Goal: Communication & Community: Answer question/provide support

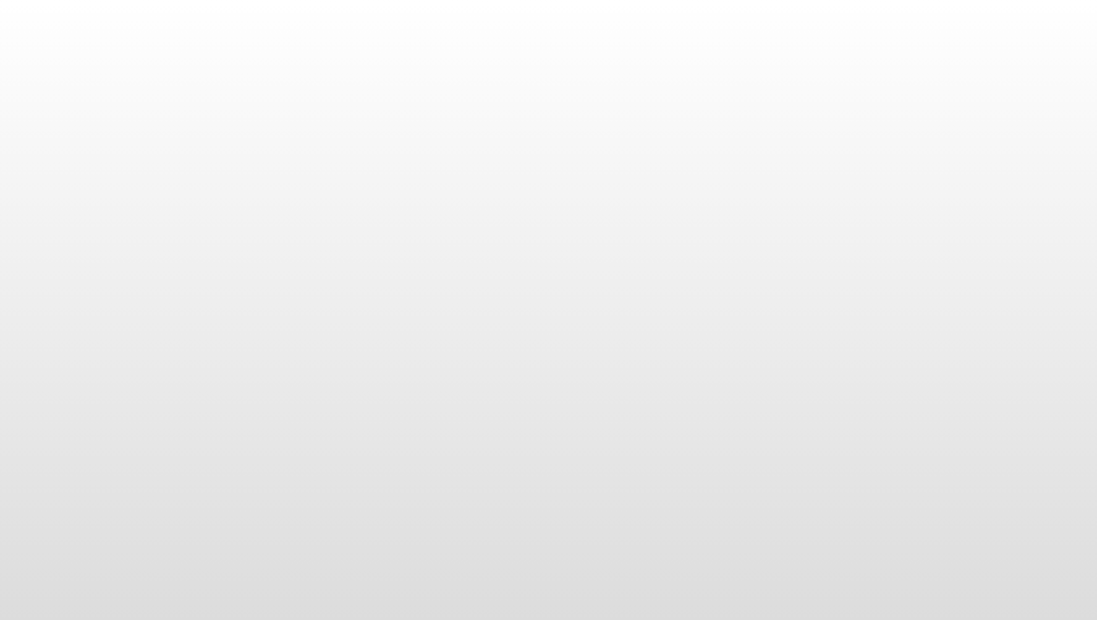
click at [757, 321] on body at bounding box center [548, 310] width 1097 height 620
click at [773, 208] on body at bounding box center [548, 310] width 1097 height 620
click at [799, 211] on body at bounding box center [548, 310] width 1097 height 620
click at [799, 208] on body at bounding box center [548, 310] width 1097 height 620
click at [351, 201] on body at bounding box center [548, 310] width 1097 height 620
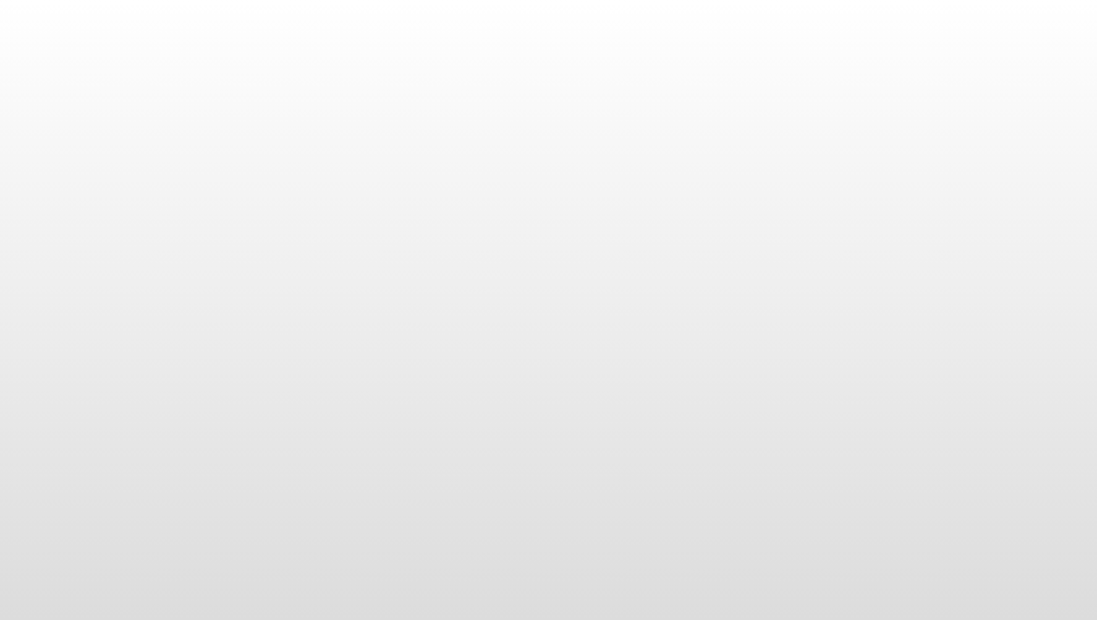
click at [352, 199] on body at bounding box center [548, 310] width 1097 height 620
click at [362, 189] on body at bounding box center [548, 310] width 1097 height 620
click at [471, 197] on body at bounding box center [548, 310] width 1097 height 620
click at [709, 182] on body at bounding box center [548, 310] width 1097 height 620
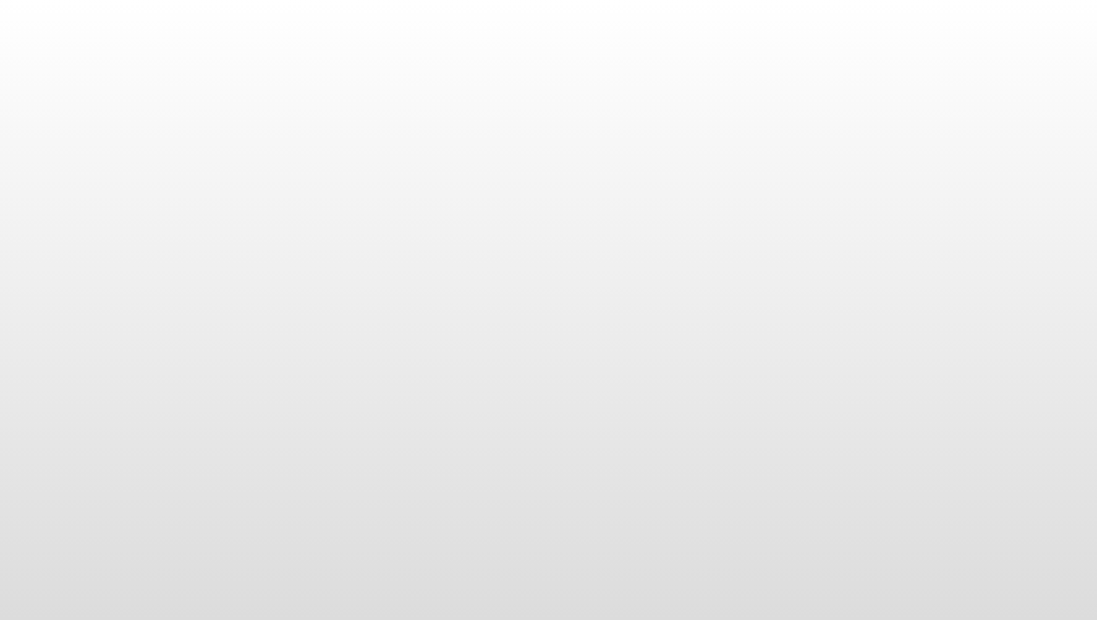
click at [782, 295] on body at bounding box center [548, 310] width 1097 height 620
click at [780, 296] on body at bounding box center [548, 310] width 1097 height 620
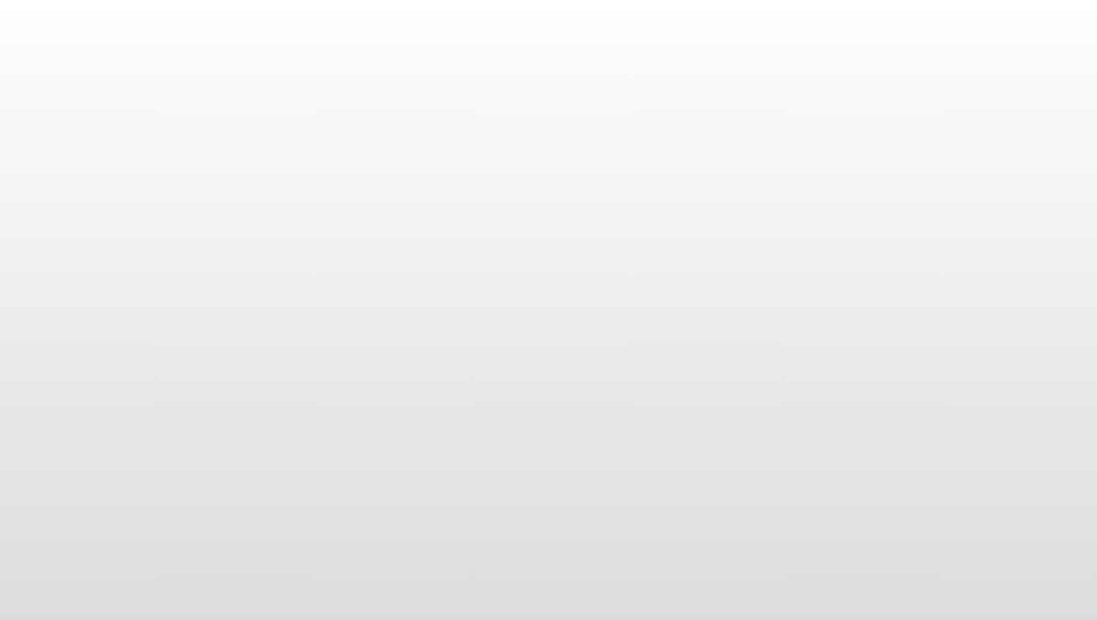
click at [779, 296] on body at bounding box center [548, 310] width 1097 height 620
click at [778, 289] on body at bounding box center [548, 310] width 1097 height 620
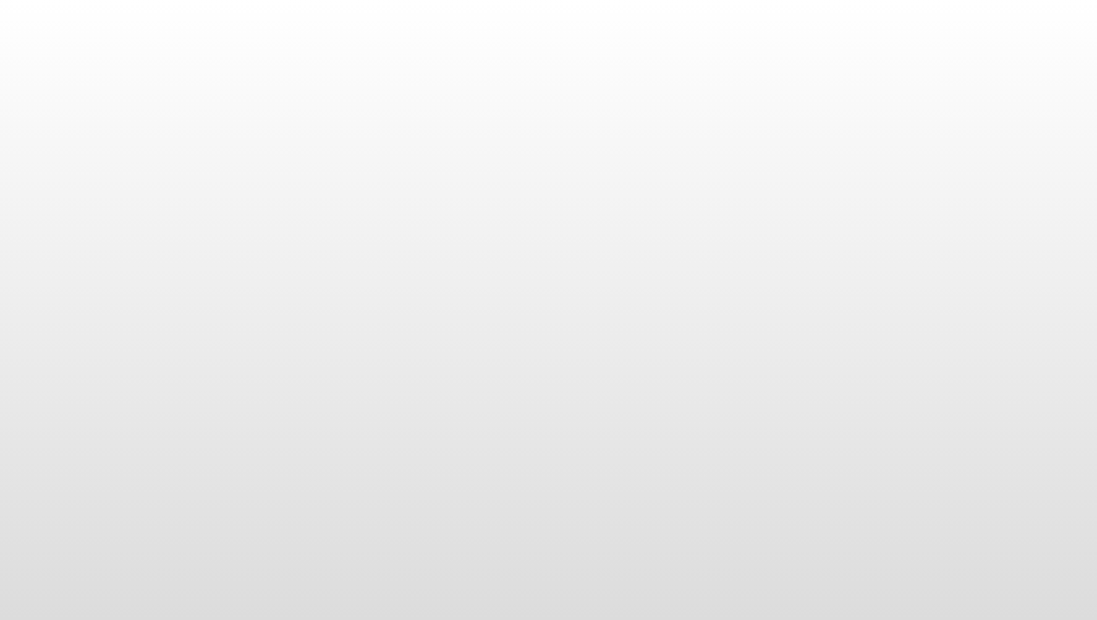
drag, startPoint x: 848, startPoint y: 158, endPoint x: 843, endPoint y: 163, distance: 6.6
click at [843, 163] on body at bounding box center [548, 310] width 1097 height 620
click at [855, 140] on body at bounding box center [548, 310] width 1097 height 620
click at [854, 140] on body at bounding box center [548, 310] width 1097 height 620
click at [853, 140] on body at bounding box center [548, 310] width 1097 height 620
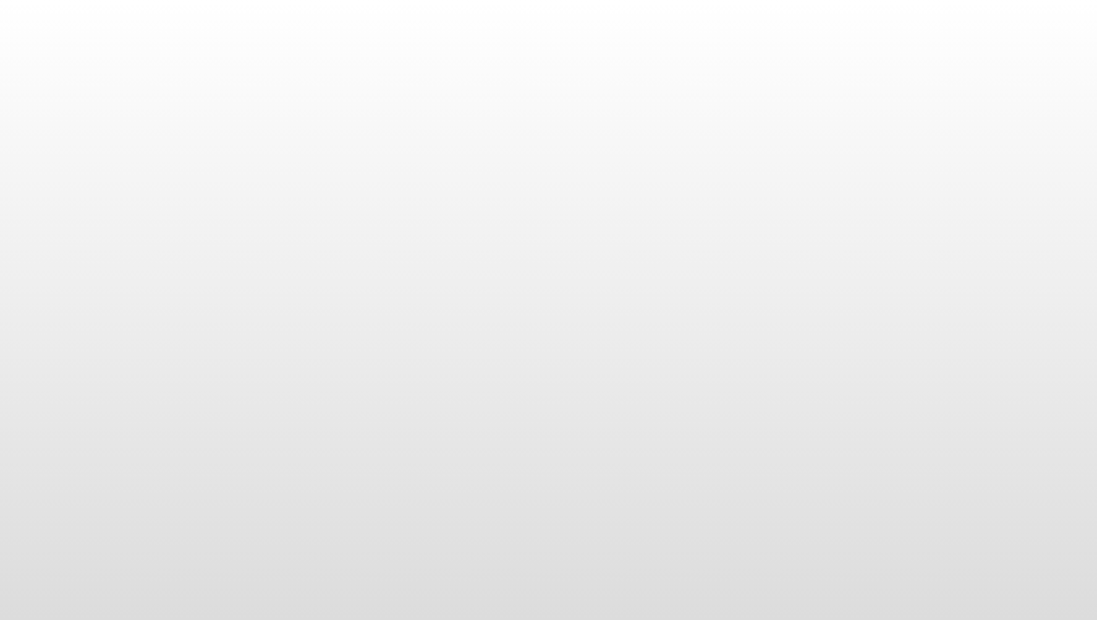
click at [853, 140] on body at bounding box center [548, 310] width 1097 height 620
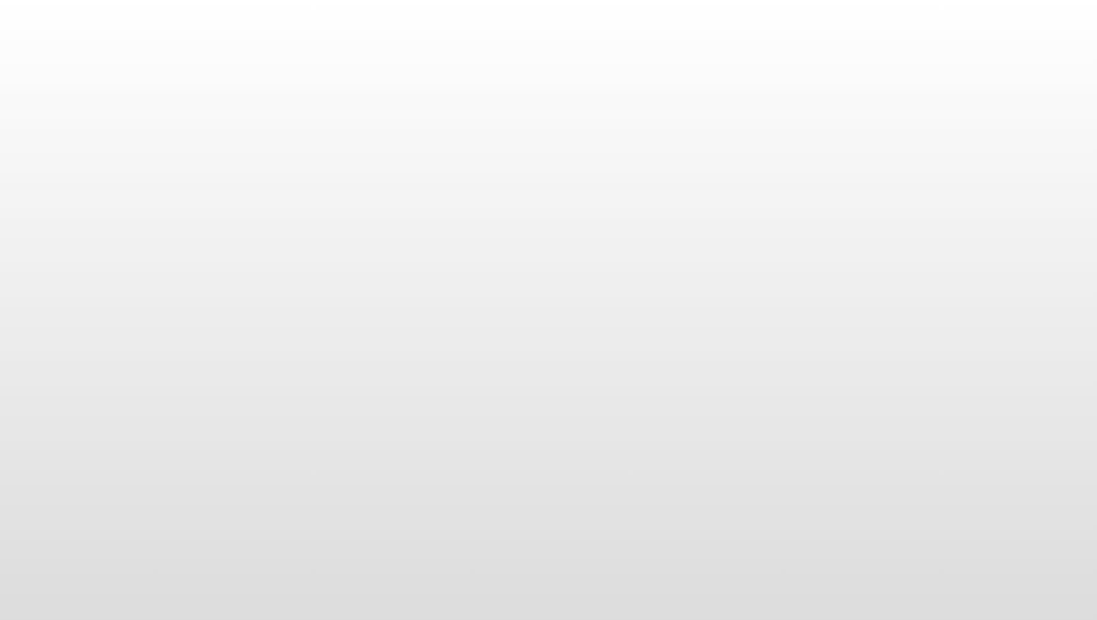
click at [851, 140] on body at bounding box center [548, 310] width 1097 height 620
click at [850, 138] on body at bounding box center [548, 310] width 1097 height 620
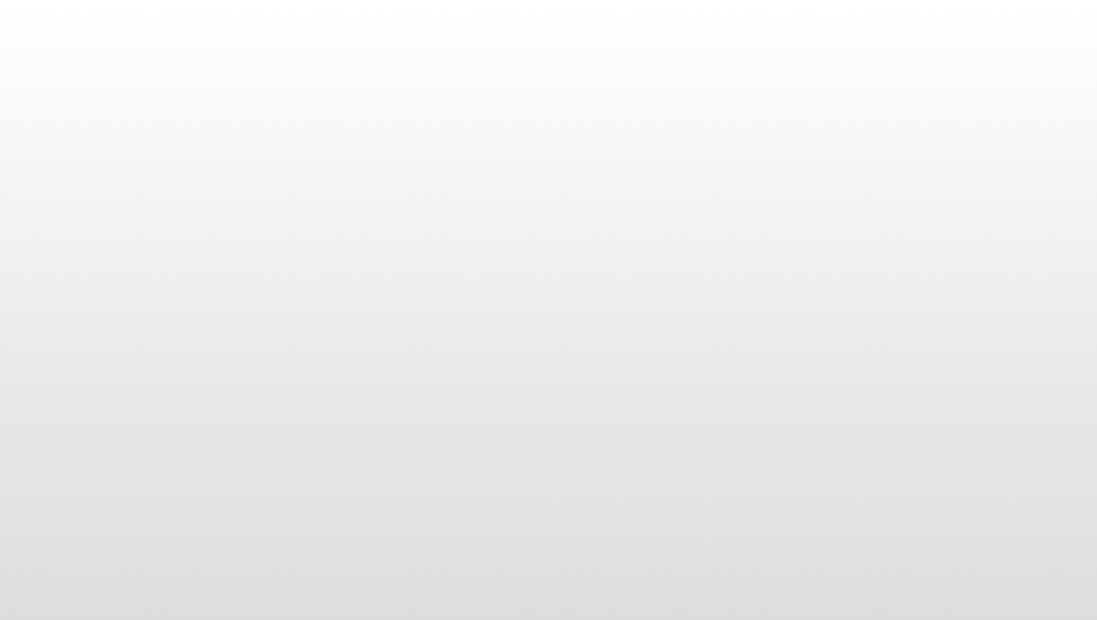
click at [850, 138] on body at bounding box center [548, 310] width 1097 height 620
click at [686, 242] on body at bounding box center [548, 310] width 1097 height 620
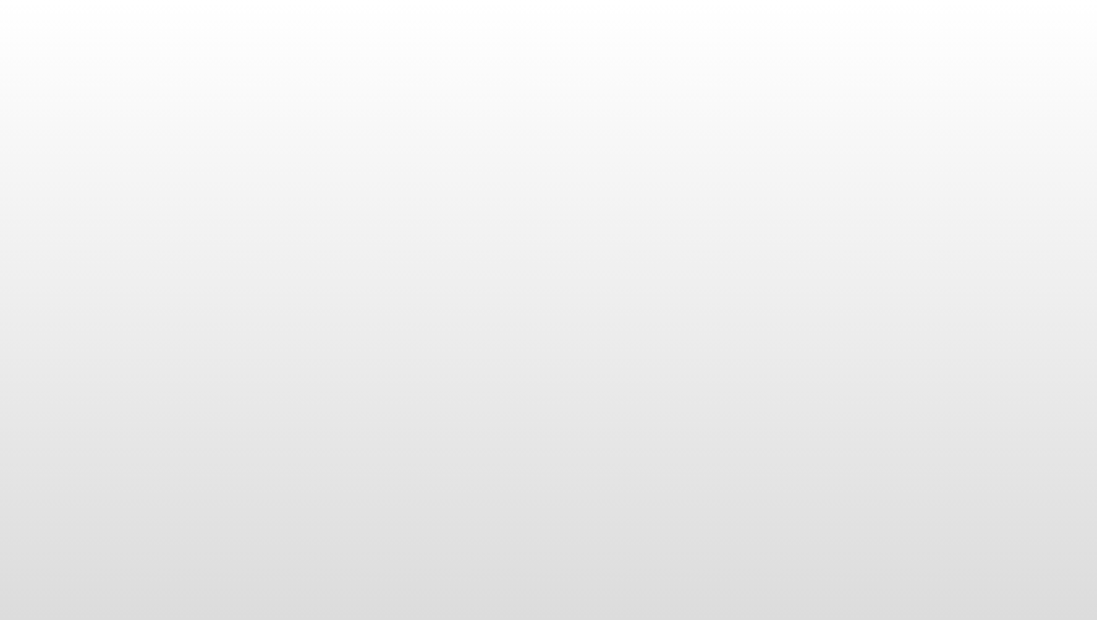
click at [686, 242] on body at bounding box center [548, 310] width 1097 height 620
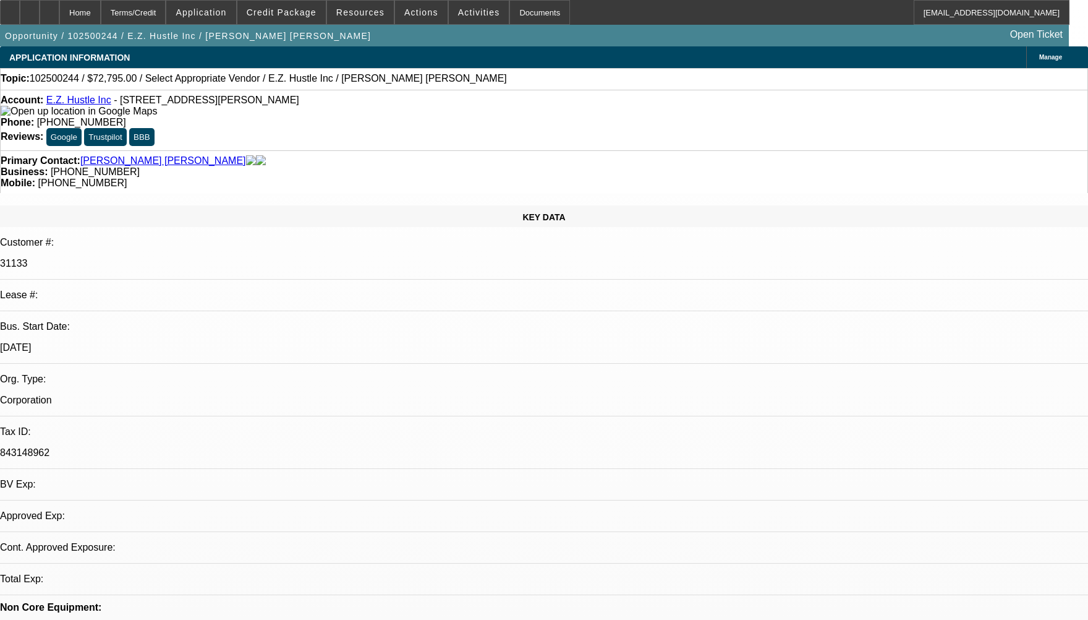
select select "0"
select select "2"
select select "0.1"
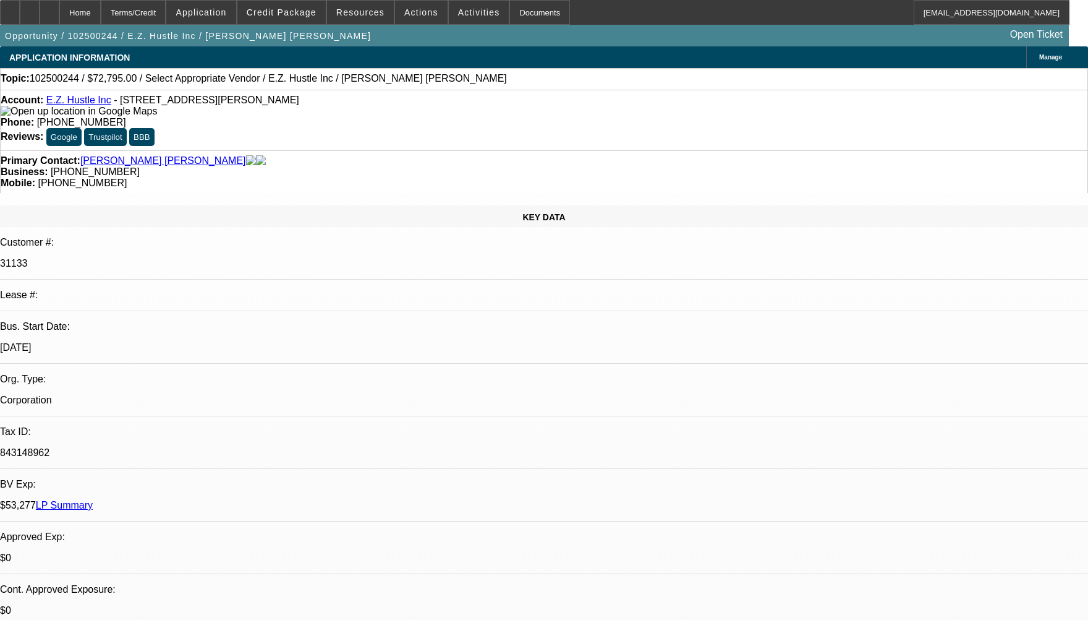
select select "1"
select select "2"
select select "4"
radio input "true"
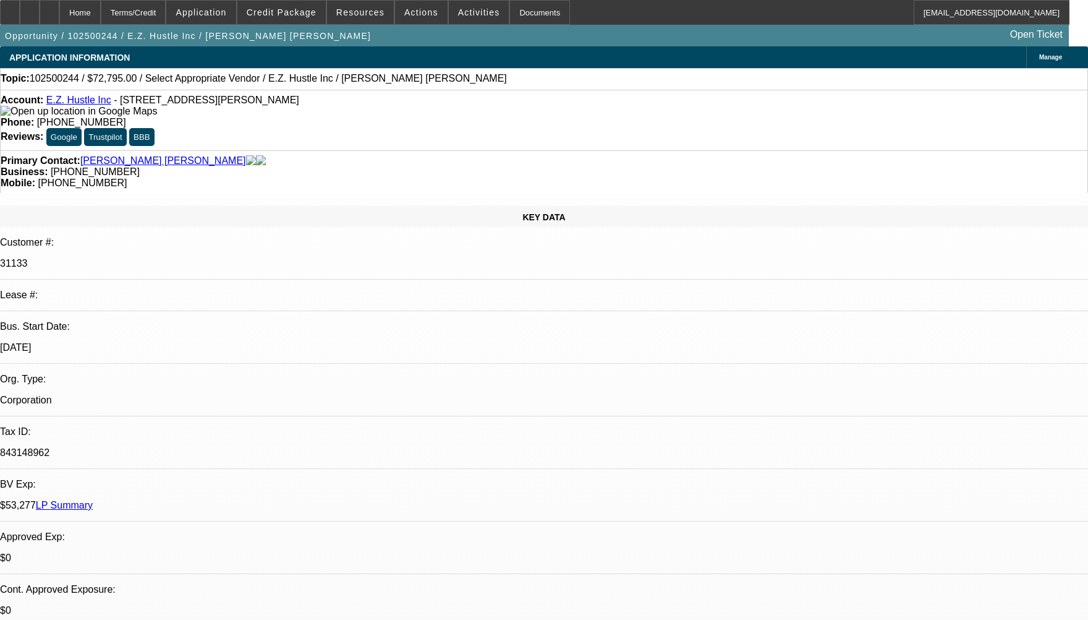
paste textarea "CUSTOMER HAS 1 ACTIVE ACCOUNT HAS HAD 6 NSF SO FAR AND HIS TRUCK WAS IMPOUNDED …"
type textarea "CUSTOMER HAS 1 ACTIVE ACCOUNT HAS HAD 6 NSF SO FAR AND HIS TRUCK WAS IMPOUNDED …"
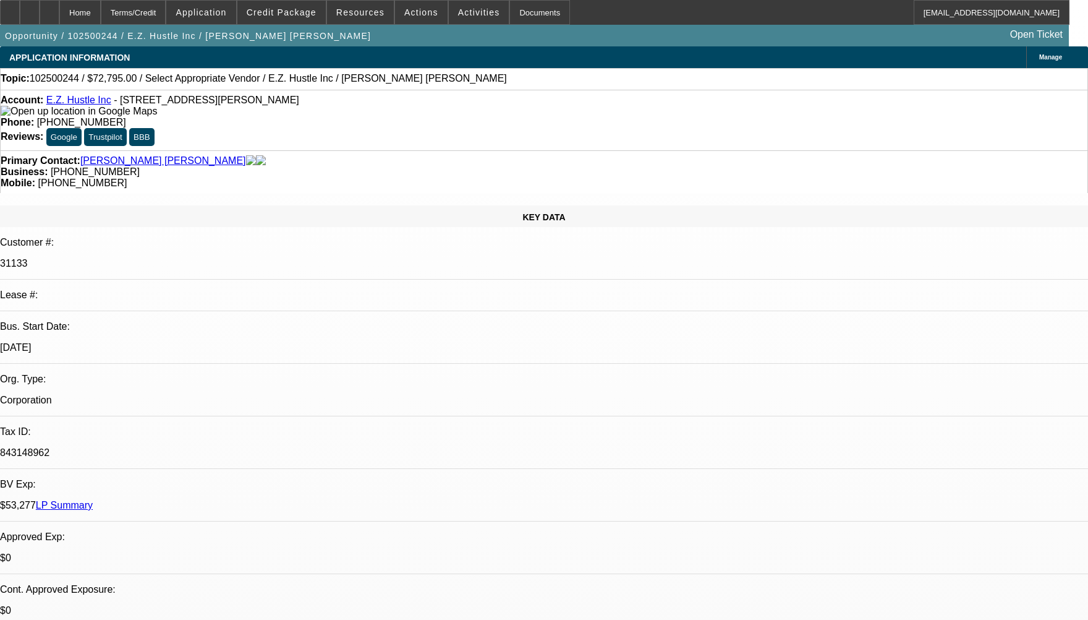
drag, startPoint x: 945, startPoint y: 228, endPoint x: 714, endPoint y: 212, distance: 231.8
paste textarea "CUSTOMER HAS ONE ACTIVE ACCOUNT AND HAS HAD SIX NSF PAYMENTS SO FAR. THE TRUCK …"
type textarea "CUSTOMER HAS ONE ACTIVE ACCOUNT AND HAS HAD SIX NSF PAYMENTS SO FAR. THE TRUCK …"
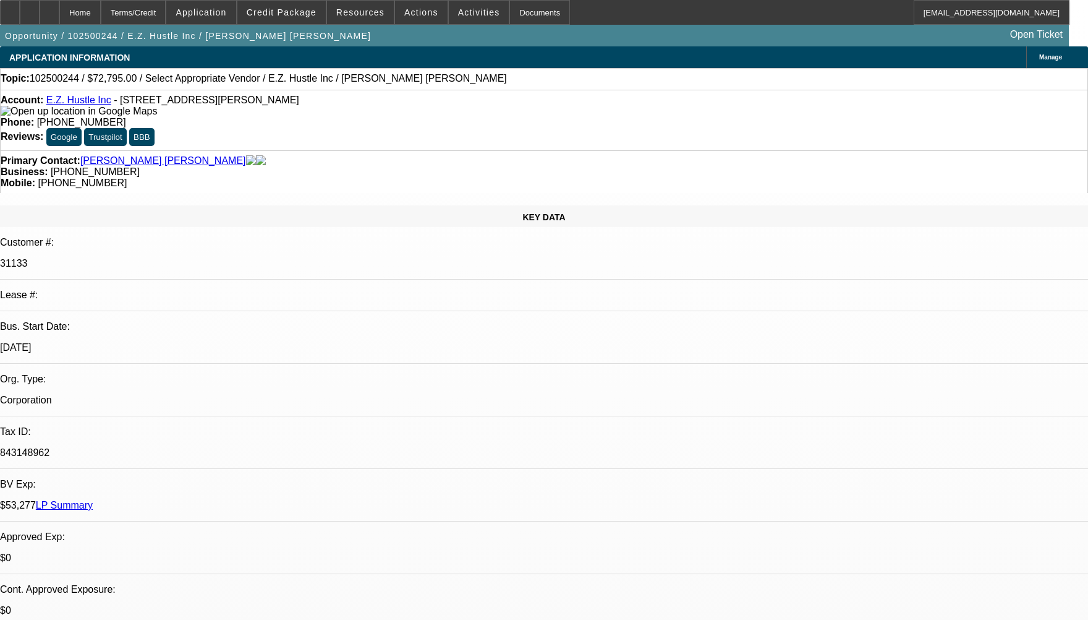
radio input "true"
select select "0"
select select "2"
select select "0.1"
select select "1"
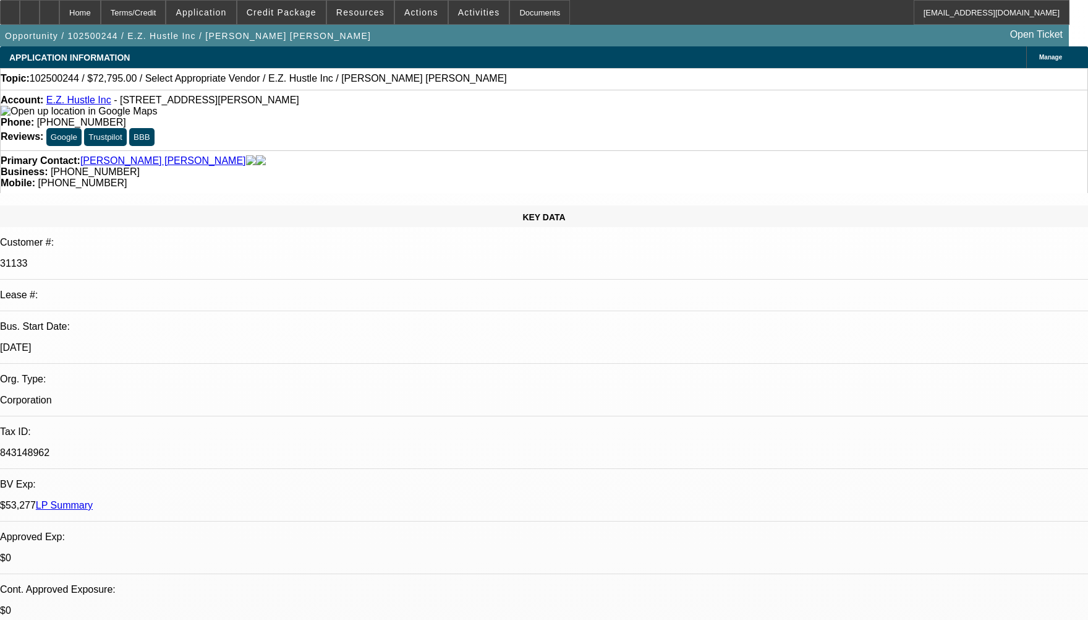
select select "2"
select select "4"
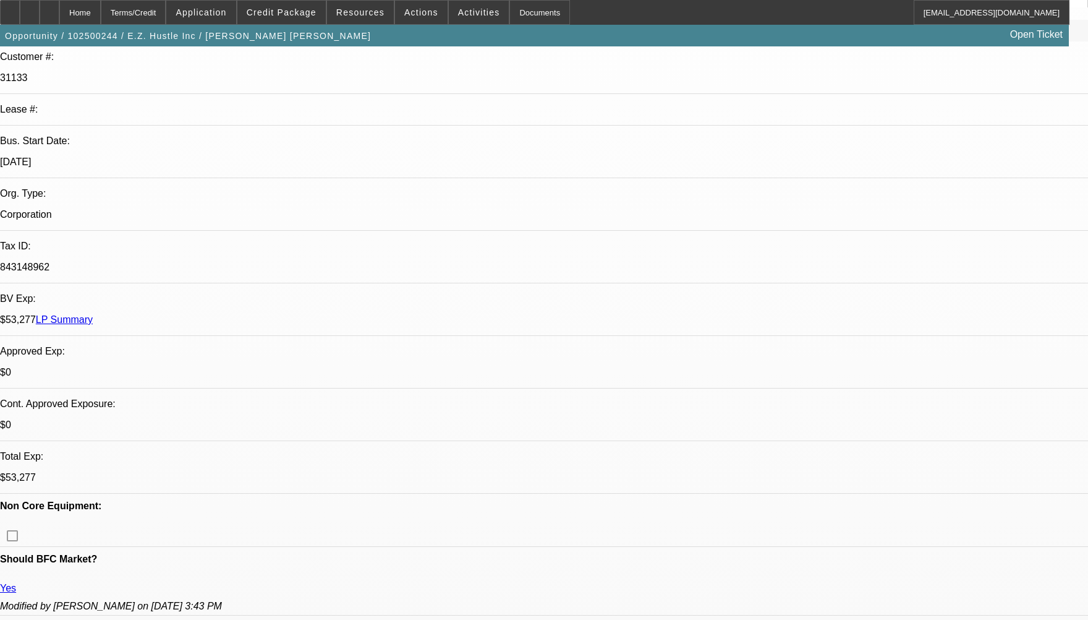
scroll to position [433, 0]
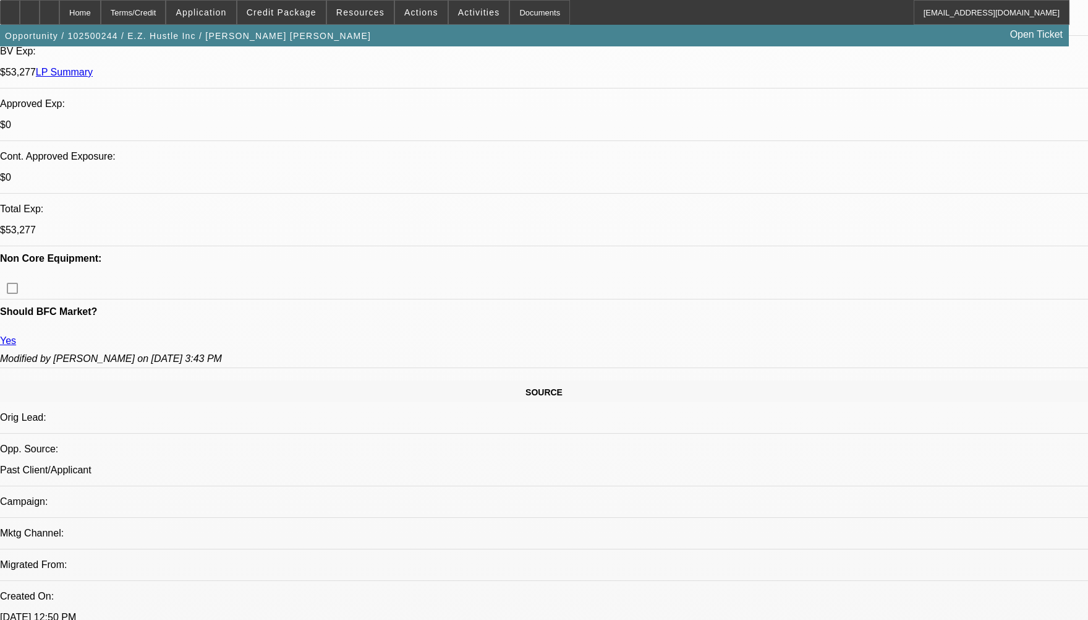
click at [386, 31] on div "Opportunity / 102500244 / E.Z. Hustle Inc / [PERSON_NAME] [PERSON_NAME] Open Ti…" at bounding box center [534, 36] width 1069 height 22
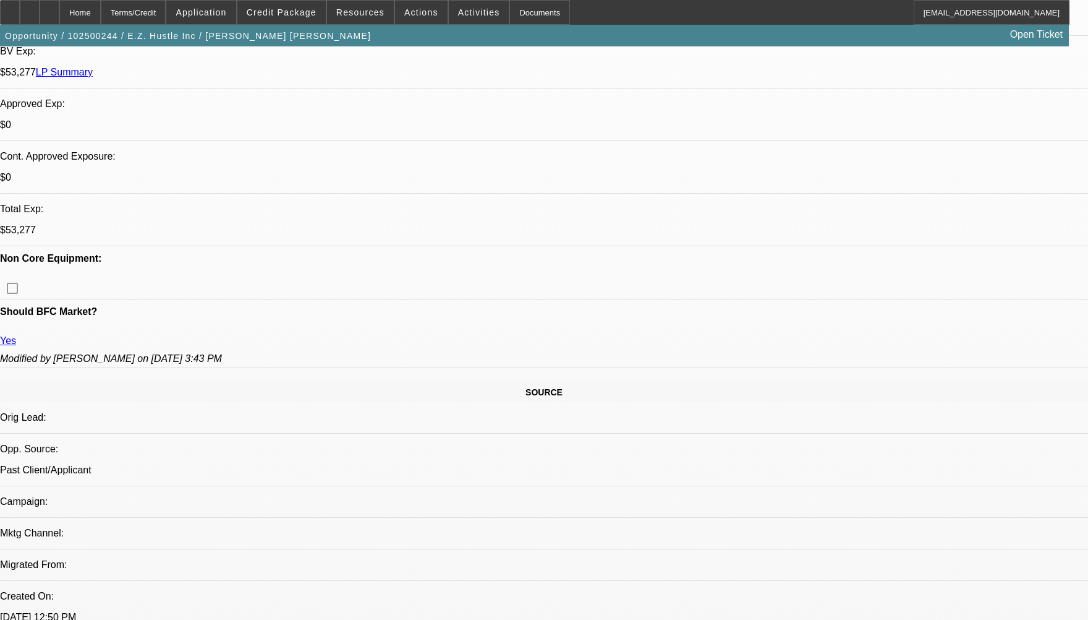
scroll to position [371, 0]
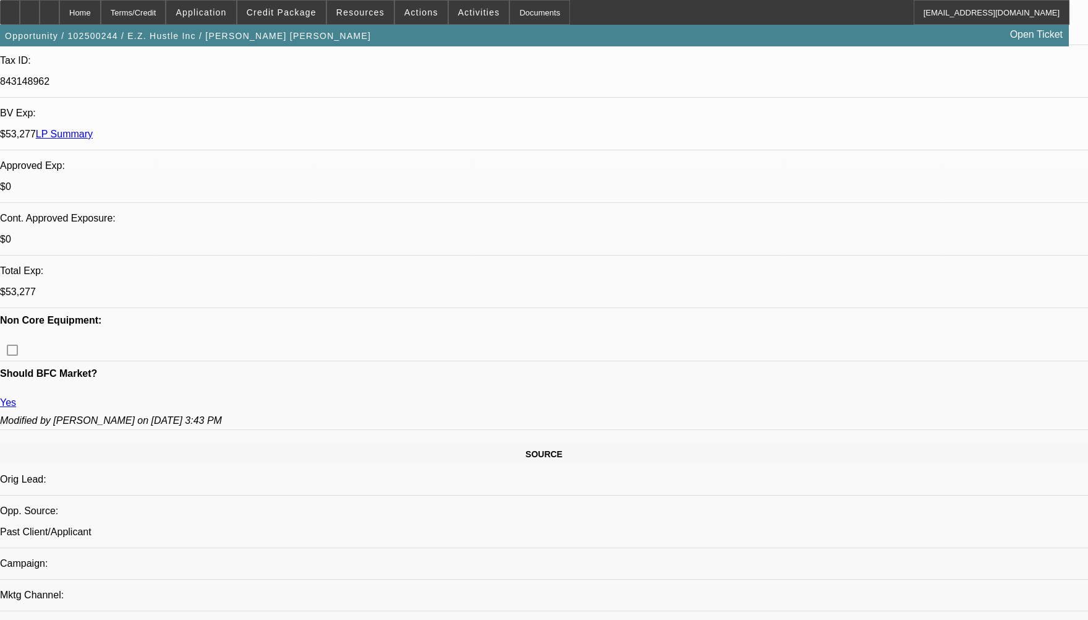
click at [600, 13] on div "Home Terms/Credit Application Credit Package Resources Actions Activities Docum…" at bounding box center [535, 12] width 1070 height 25
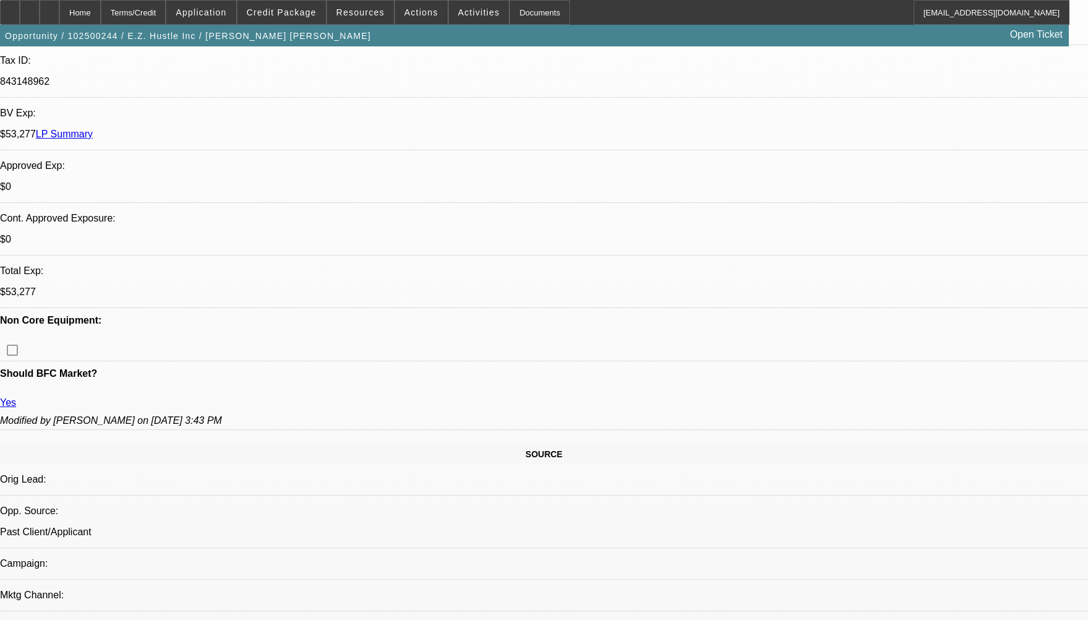
click at [600, 13] on div "Home Terms/Credit Application Credit Package Resources Actions Activities Docum…" at bounding box center [535, 12] width 1070 height 25
drag, startPoint x: 1010, startPoint y: 110, endPoint x: 988, endPoint y: 109, distance: 22.3
